Goal: Task Accomplishment & Management: Manage account settings

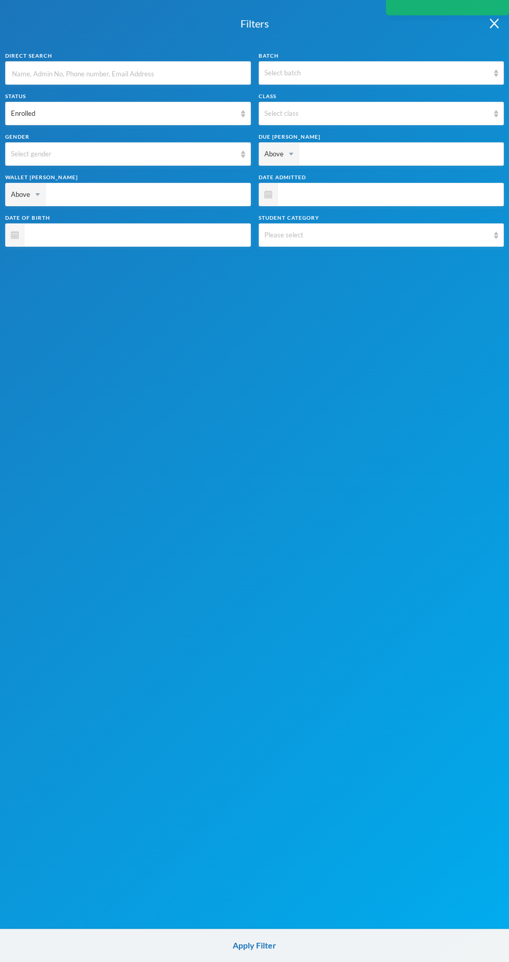
scroll to position [100, 0]
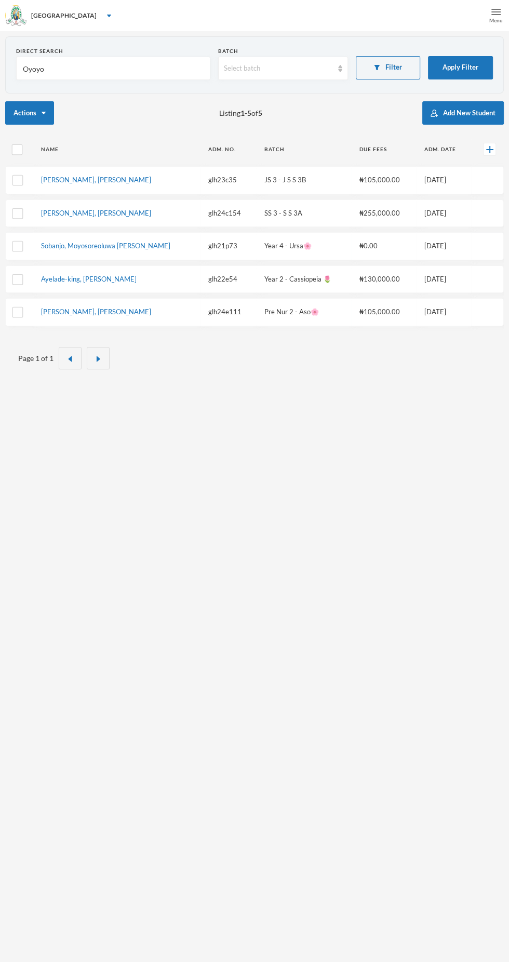
click at [485, 24] on div "Menu" at bounding box center [496, 15] width 26 height 31
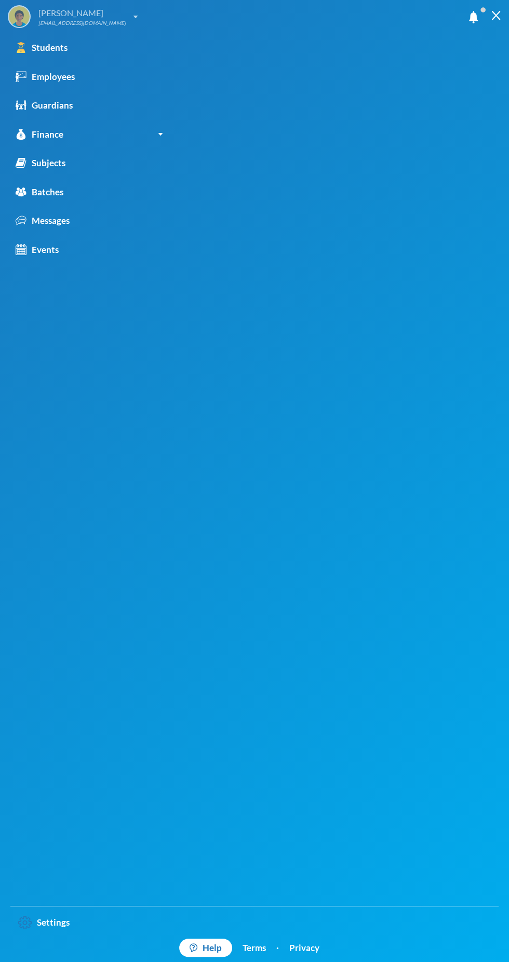
click at [135, 17] on img at bounding box center [136, 17] width 4 height 3
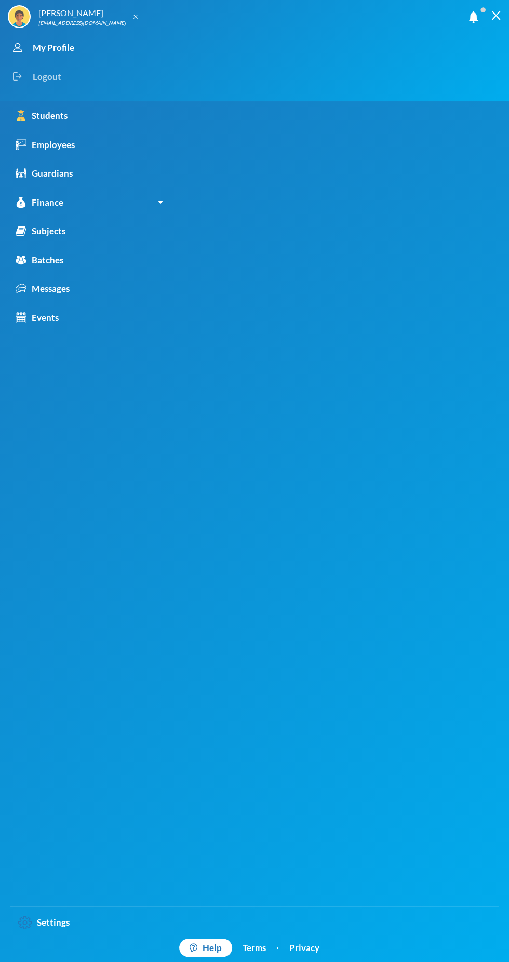
click at [54, 88] on div "Logout" at bounding box center [245, 76] width 475 height 29
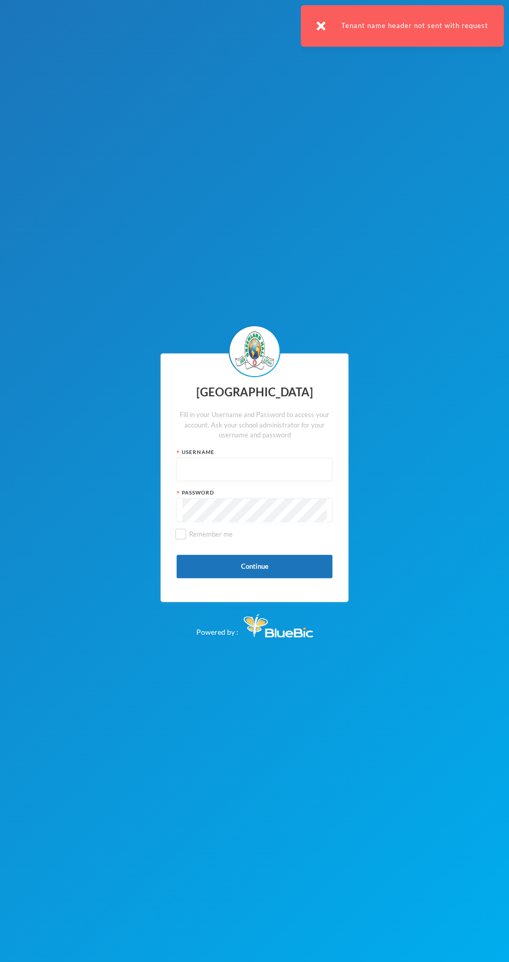
click at [285, 470] on input "text" at bounding box center [254, 469] width 144 height 23
click at [264, 470] on input "text" at bounding box center [254, 469] width 144 height 23
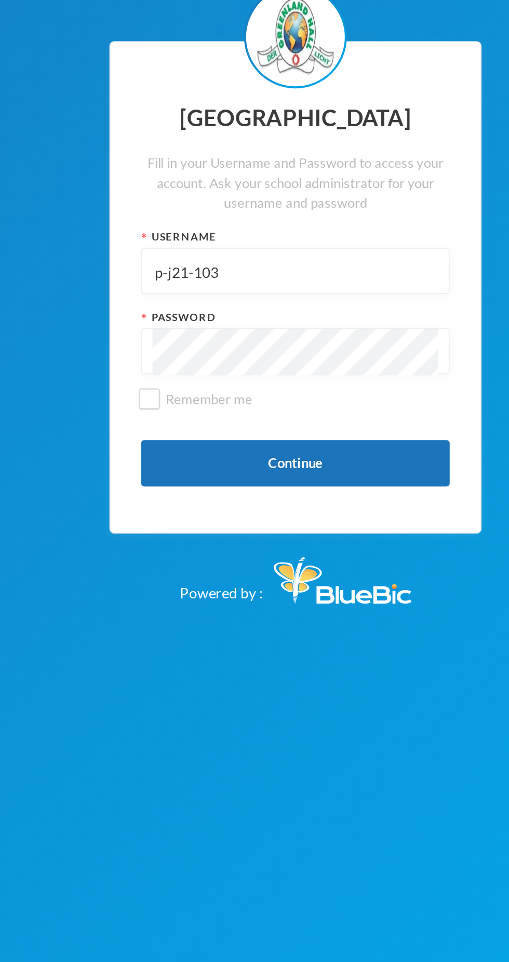
type input "p-j21-103"
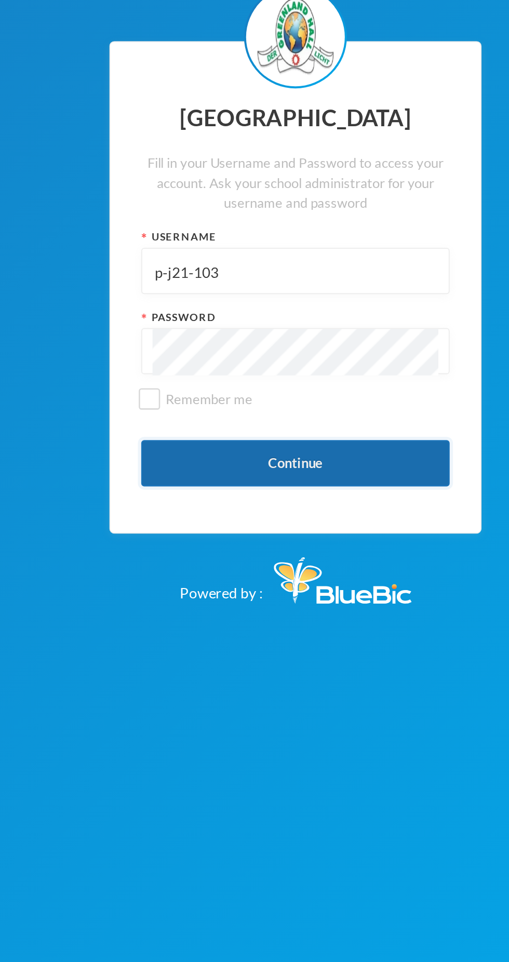
click at [273, 564] on button "Continue" at bounding box center [255, 566] width 156 height 23
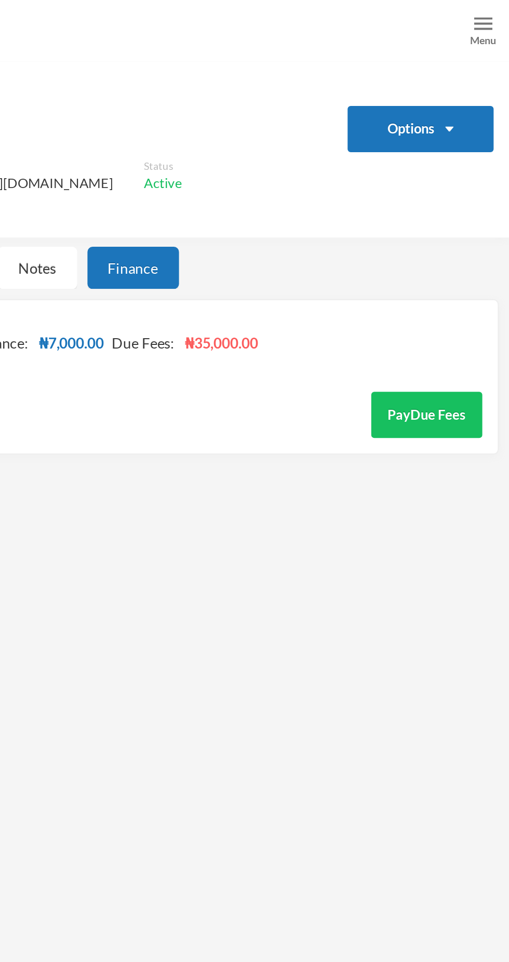
click at [499, 8] on img at bounding box center [495, 11] width 9 height 9
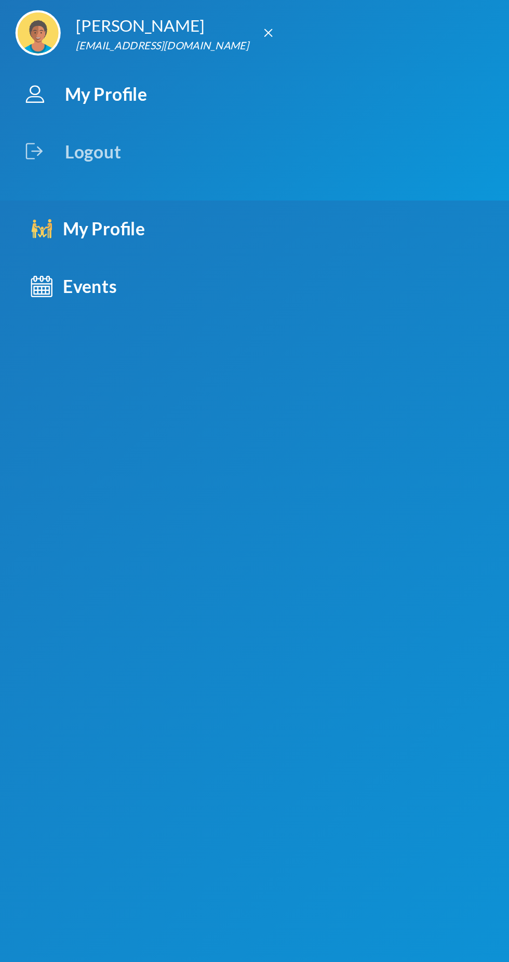
click at [56, 85] on div "Logout" at bounding box center [245, 76] width 475 height 29
